Goal: Information Seeking & Learning: Learn about a topic

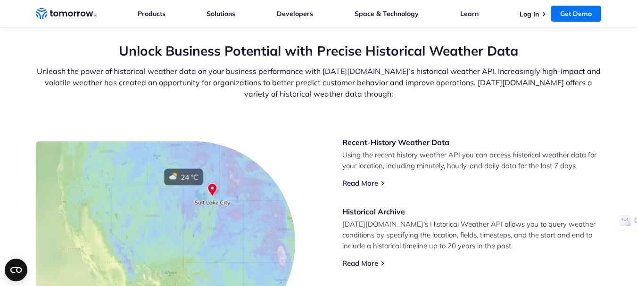
scroll to position [377, 0]
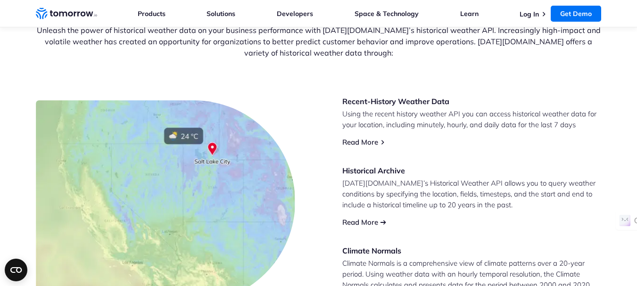
click at [360, 221] on link "Read More" at bounding box center [360, 222] width 36 height 9
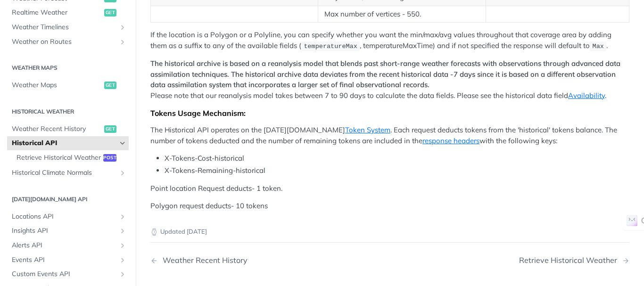
scroll to position [471, 0]
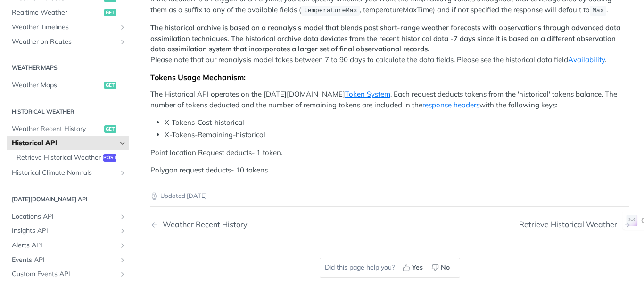
click at [556, 220] on div "Retrieve Historical Weather" at bounding box center [570, 224] width 103 height 9
